Goal: Task Accomplishment & Management: Manage account settings

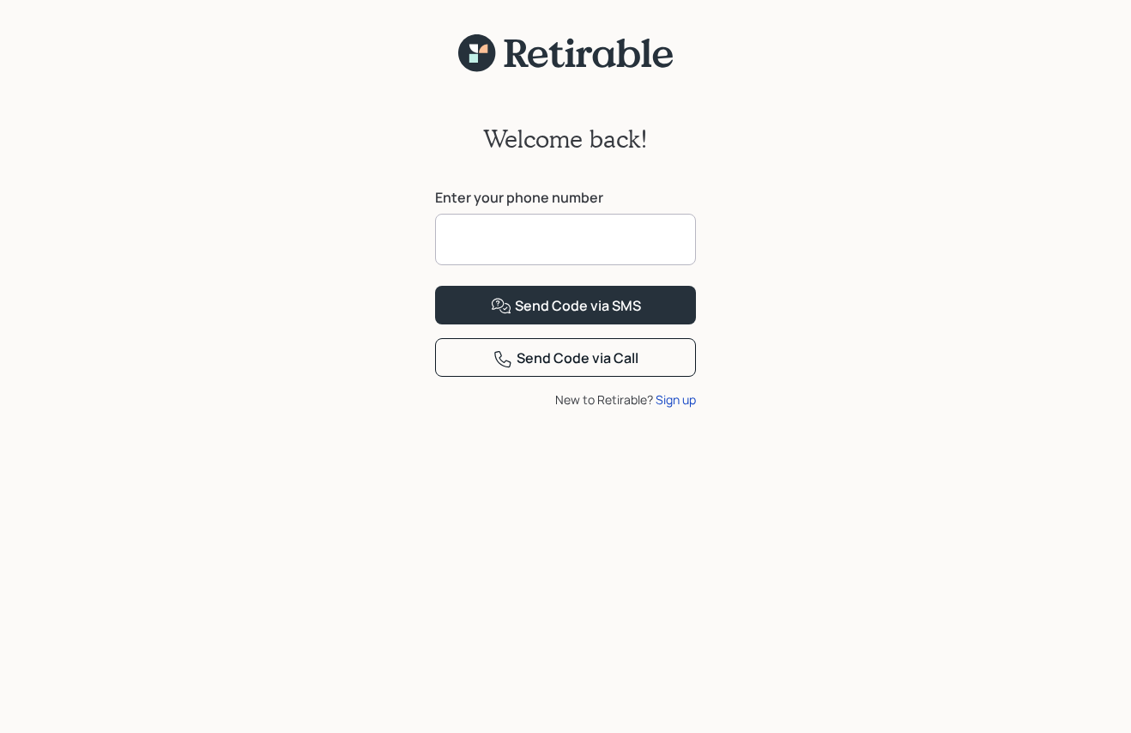
click at [601, 239] on input at bounding box center [565, 239] width 261 height 51
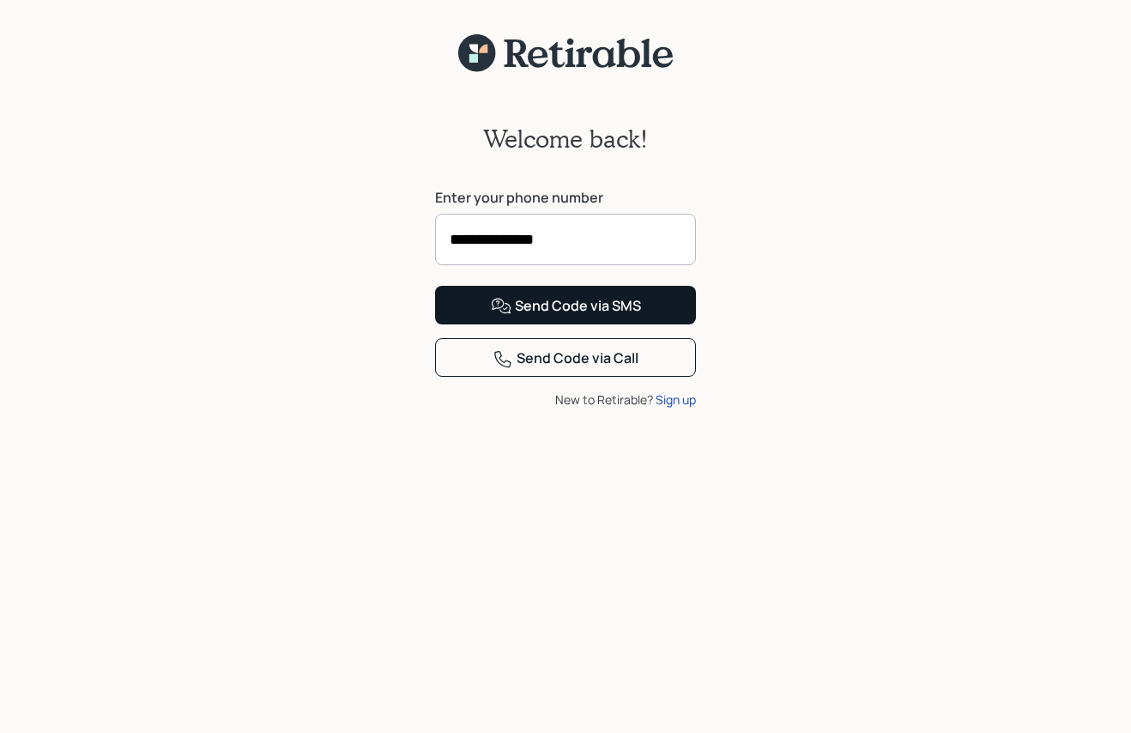
type input "**********"
click at [610, 317] on div "Send Code via SMS" at bounding box center [566, 306] width 150 height 21
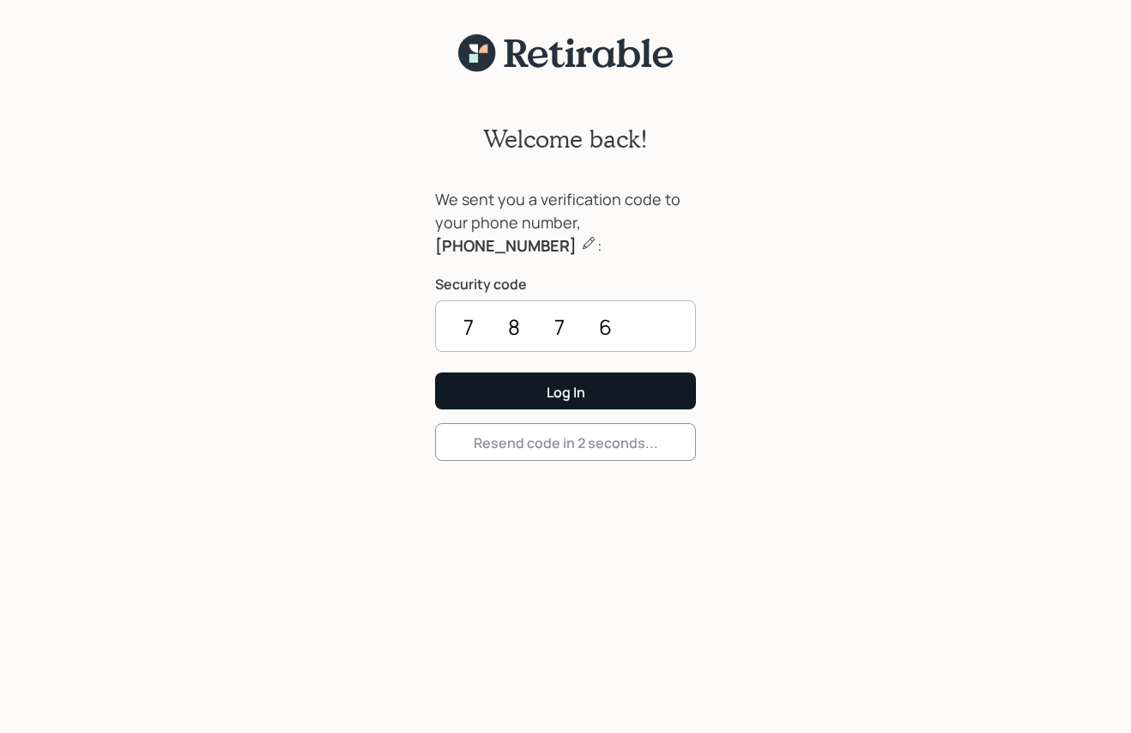
type input "7876"
click at [435, 373] on button "Log In" at bounding box center [565, 391] width 261 height 37
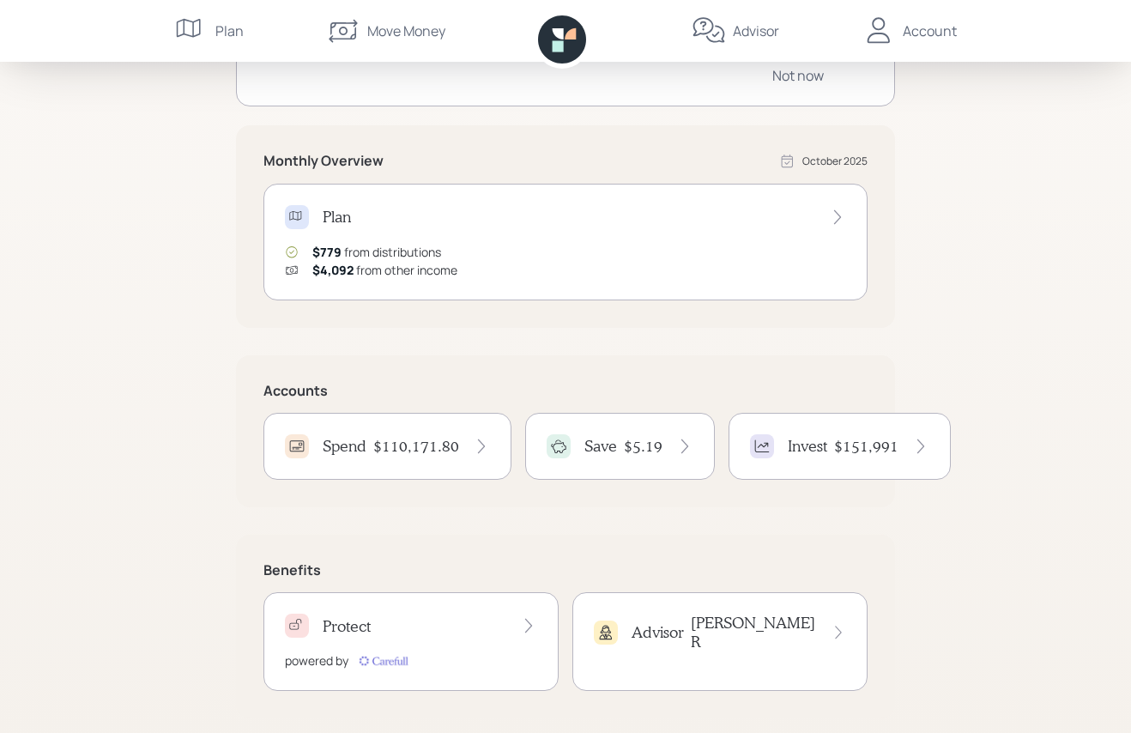
scroll to position [257, 0]
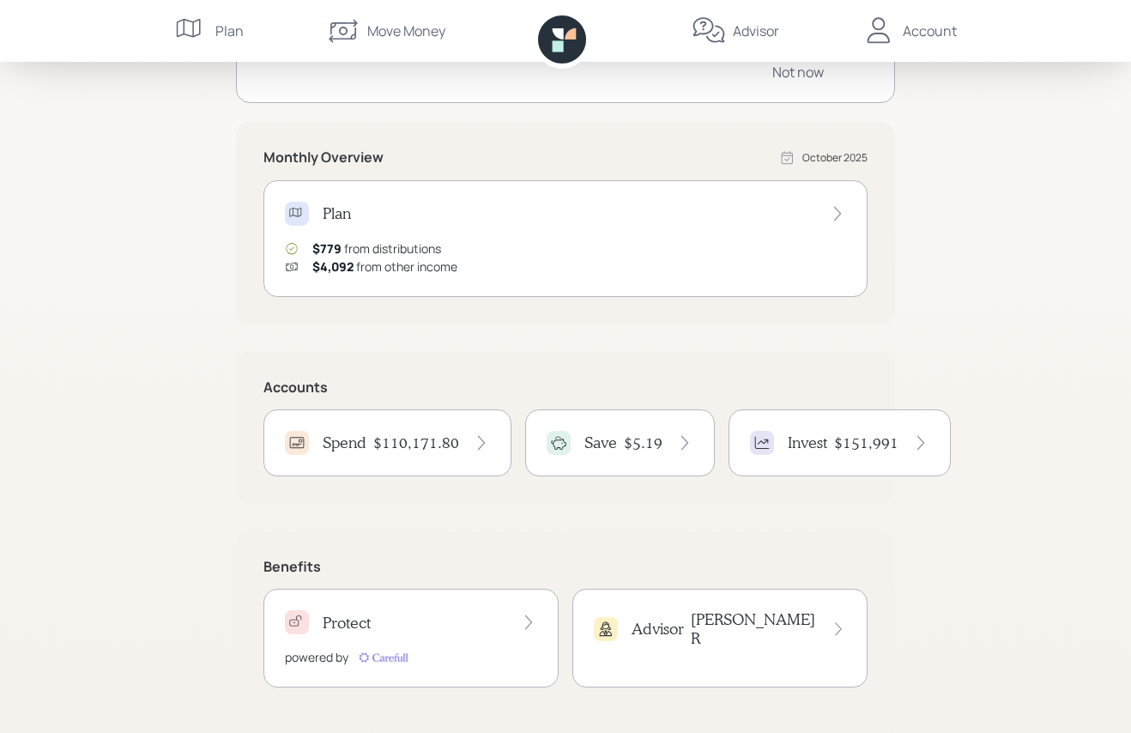
click at [804, 446] on h4 "Invest" at bounding box center [807, 442] width 39 height 19
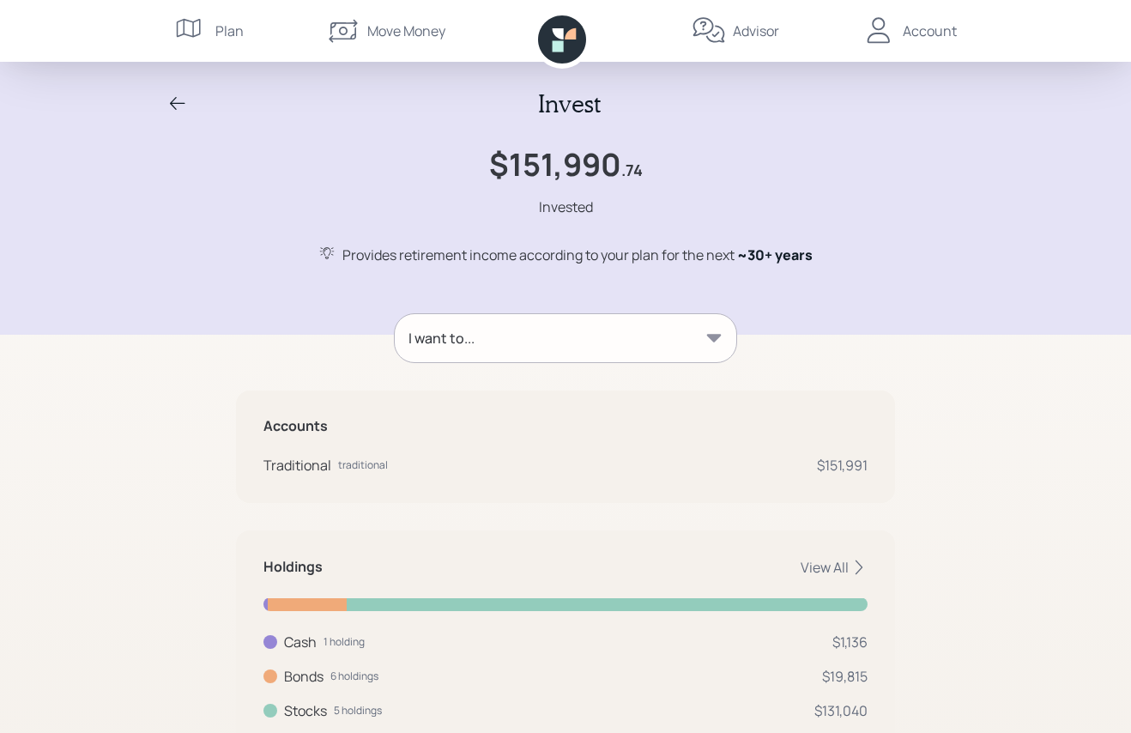
click at [931, 28] on div "Account" at bounding box center [930, 31] width 54 height 21
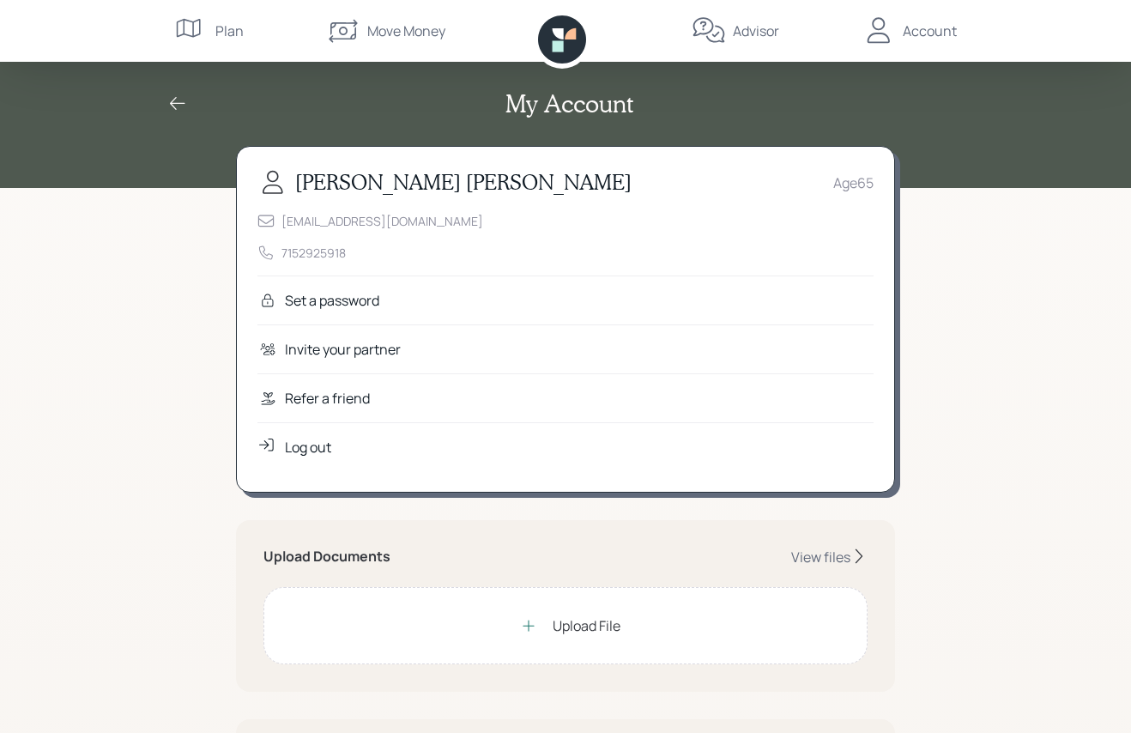
click at [308, 445] on div "Log out" at bounding box center [308, 447] width 46 height 21
